Goal: Task Accomplishment & Management: Complete application form

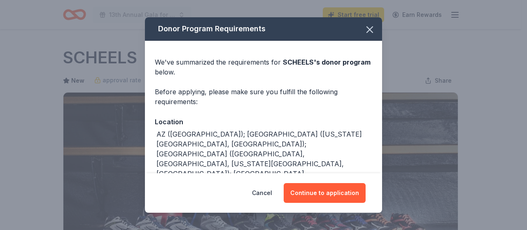
scroll to position [247, 0]
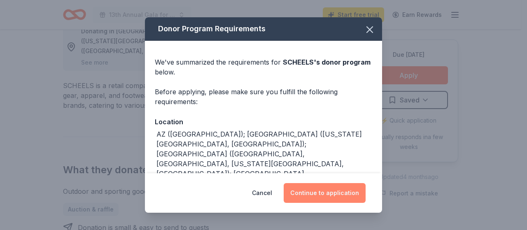
click at [327, 191] on button "Continue to application" at bounding box center [325, 193] width 82 height 20
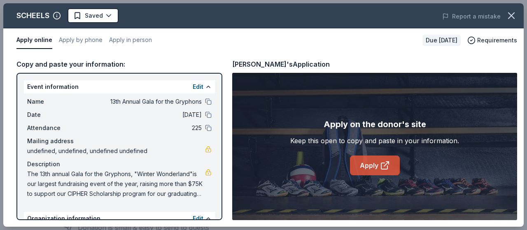
click at [373, 165] on link "Apply" at bounding box center [375, 166] width 50 height 20
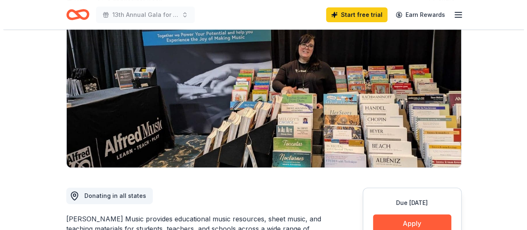
scroll to position [165, 0]
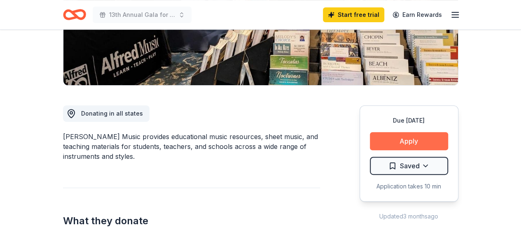
click at [415, 143] on button "Apply" at bounding box center [409, 141] width 78 height 18
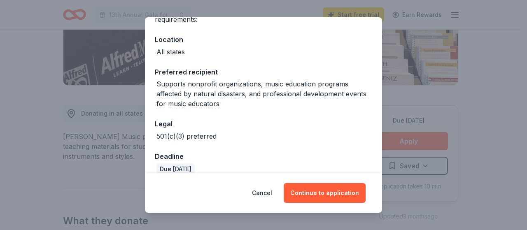
scroll to position [94, 0]
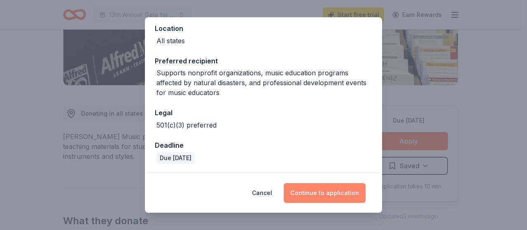
click at [320, 194] on button "Continue to application" at bounding box center [325, 193] width 82 height 20
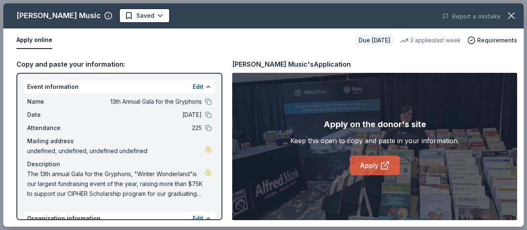
click at [382, 165] on icon at bounding box center [385, 166] width 6 height 6
